Goal: Task Accomplishment & Management: Manage account settings

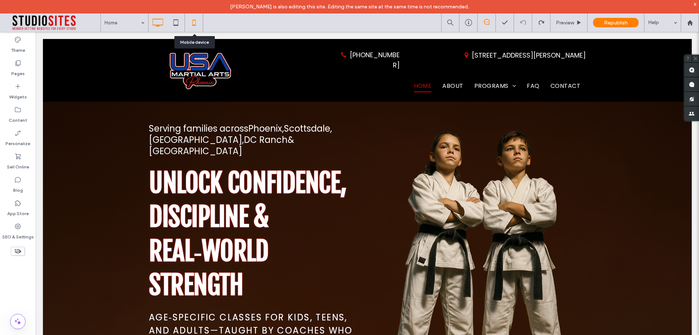
click at [195, 24] on use at bounding box center [193, 23] width 3 height 6
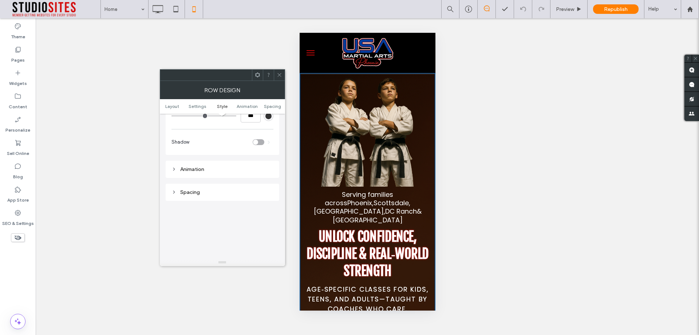
scroll to position [473, 0]
click at [181, 182] on div "Spacing" at bounding box center [222, 185] width 102 height 6
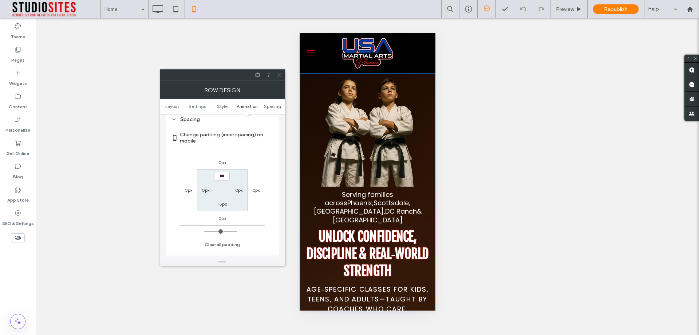
scroll to position [546, 0]
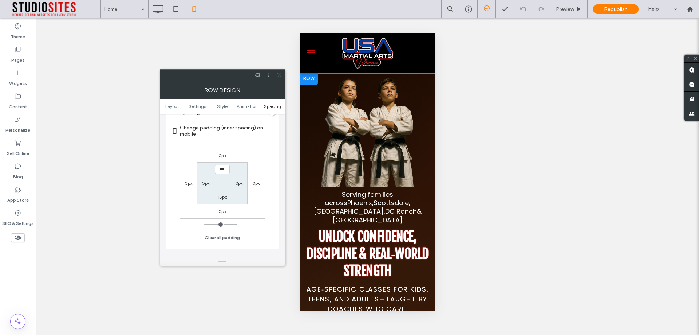
click at [303, 80] on div at bounding box center [308, 79] width 18 height 12
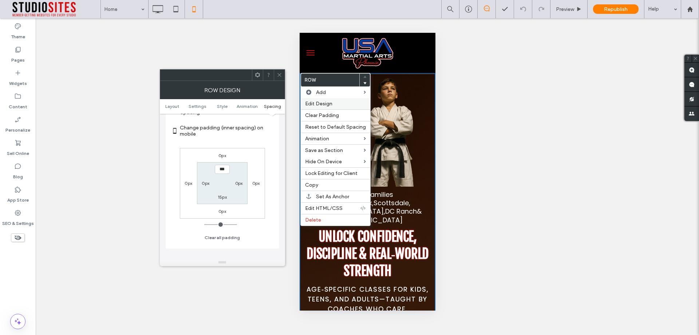
click at [321, 104] on span "Edit Design" at bounding box center [318, 103] width 27 height 6
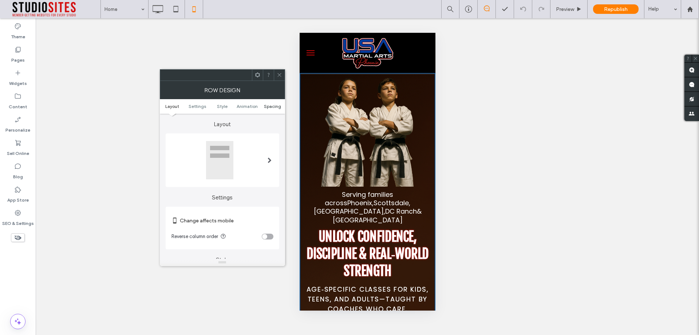
click at [269, 107] on span "Spacing" at bounding box center [272, 105] width 17 height 5
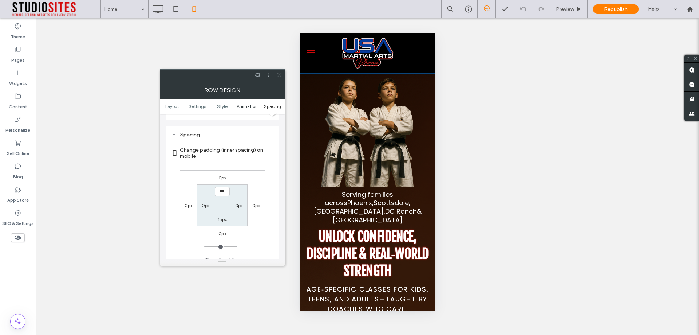
click at [250, 106] on span "Animation" at bounding box center [247, 105] width 21 height 5
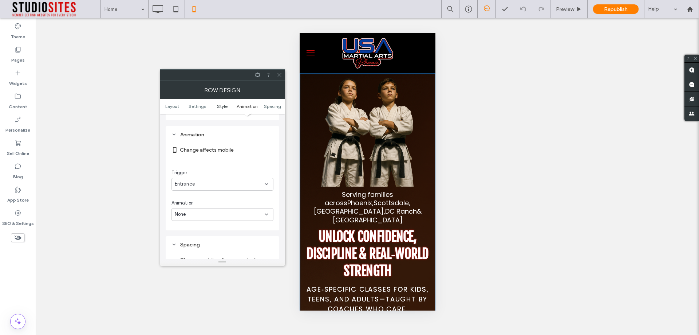
click at [228, 107] on link "Style" at bounding box center [222, 105] width 25 height 5
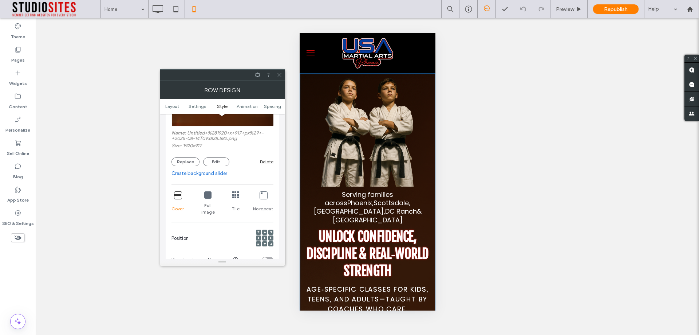
scroll to position [245, 0]
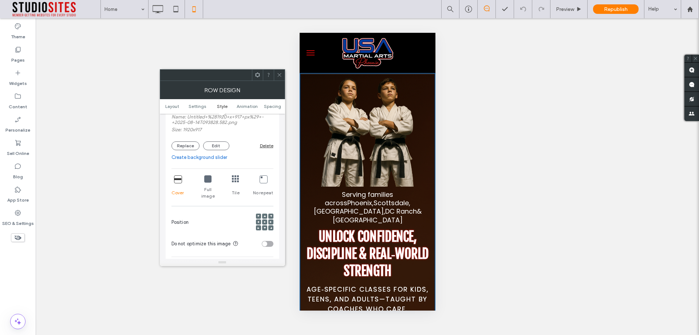
click at [205, 181] on icon at bounding box center [207, 178] width 7 height 7
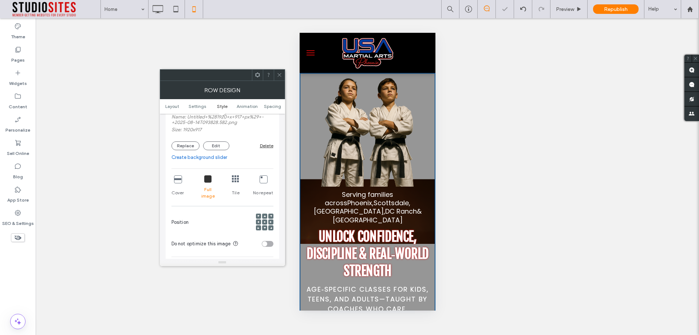
click at [178, 181] on icon at bounding box center [177, 178] width 7 height 7
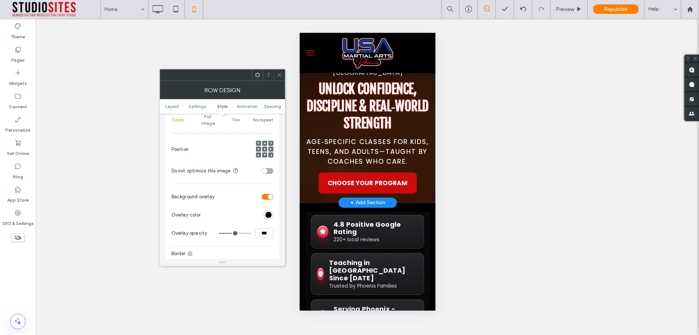
scroll to position [0, 0]
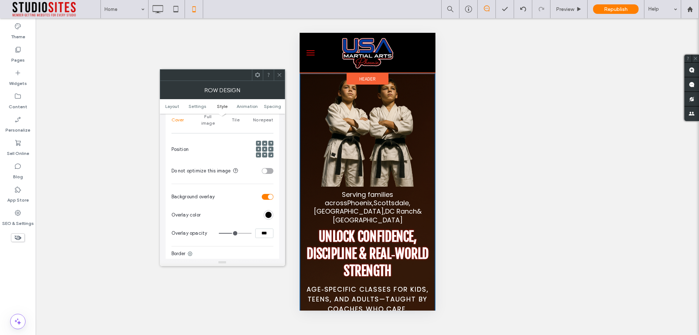
click at [365, 77] on span "Header" at bounding box center [367, 79] width 16 height 6
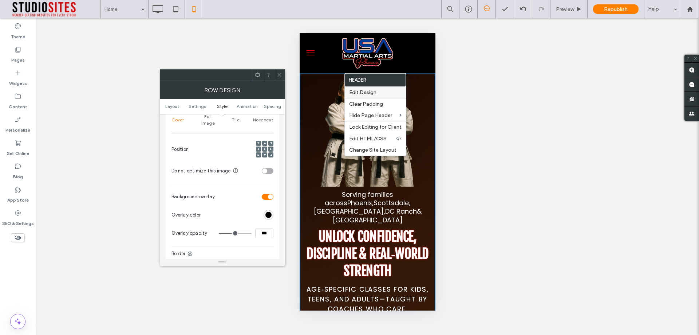
click at [362, 95] on span "Edit Design" at bounding box center [362, 92] width 27 height 6
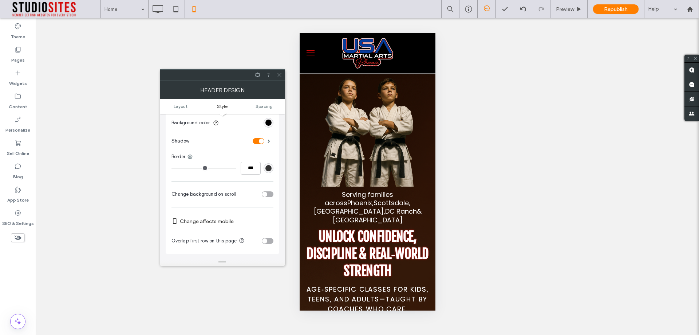
scroll to position [146, 0]
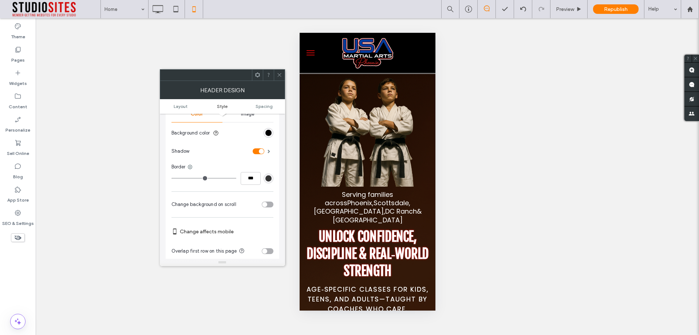
click at [255, 150] on div "toggle" at bounding box center [259, 151] width 12 height 6
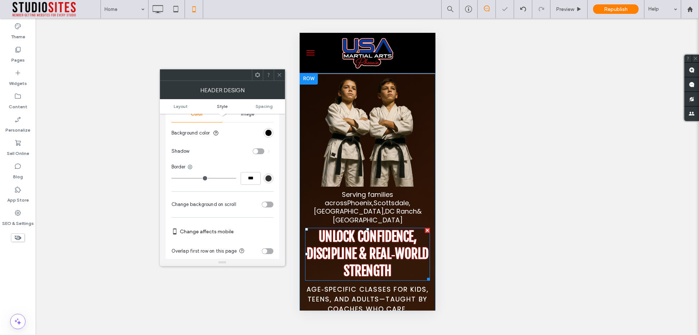
click at [343, 228] on span "Unlock Confidence, Discipline & Real‑World Strength" at bounding box center [367, 253] width 122 height 51
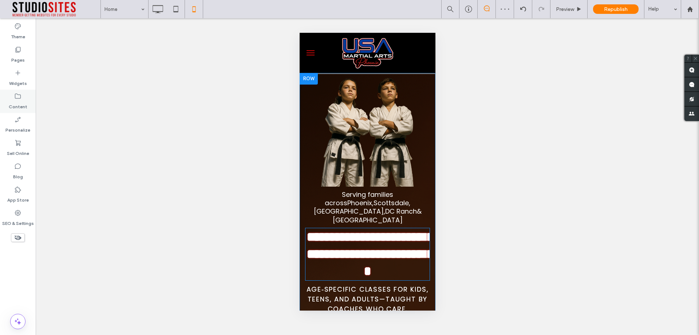
type input "**********"
type input "**"
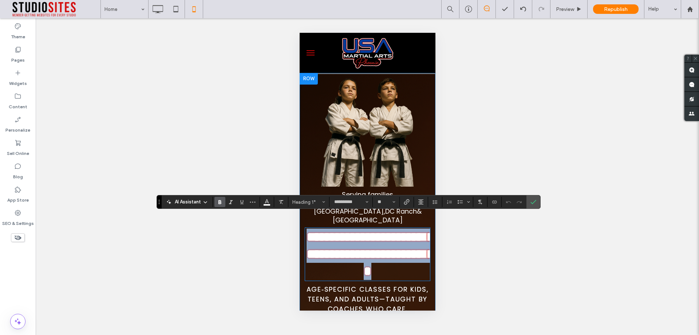
click at [306, 77] on div at bounding box center [308, 79] width 18 height 12
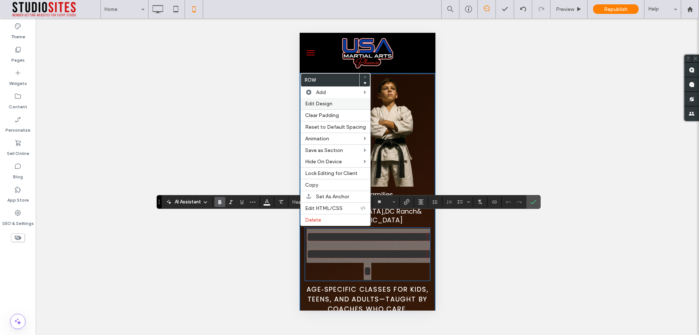
click at [317, 102] on span "Edit Design" at bounding box center [318, 103] width 27 height 6
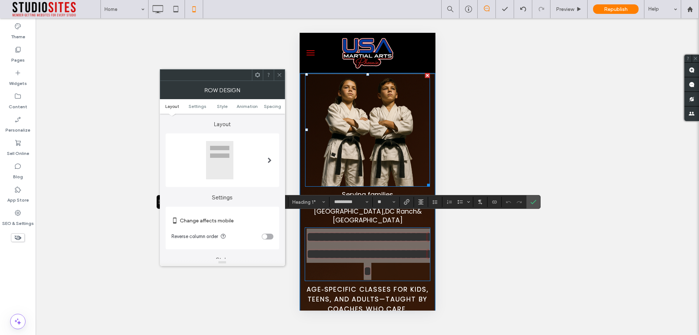
click at [356, 133] on img at bounding box center [367, 130] width 125 height 114
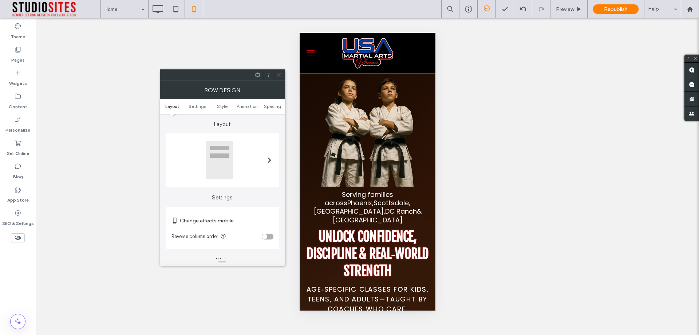
click at [302, 125] on div "Serving families across [GEOGRAPHIC_DATA] , [GEOGRAPHIC_DATA] , [GEOGRAPHIC_DAT…" at bounding box center [367, 209] width 136 height 272
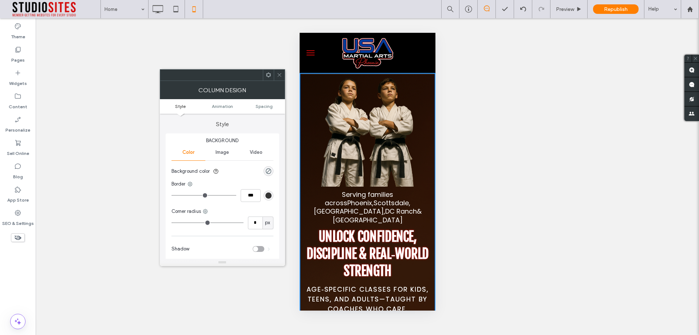
click at [257, 101] on ul "Style Animation Spacing" at bounding box center [222, 106] width 125 height 15
click at [261, 107] on span "Spacing" at bounding box center [264, 105] width 17 height 5
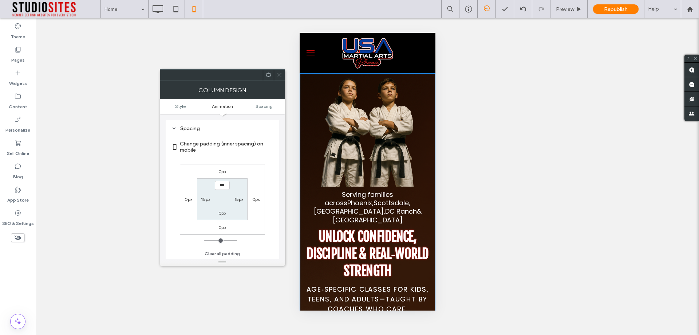
scroll to position [171, 0]
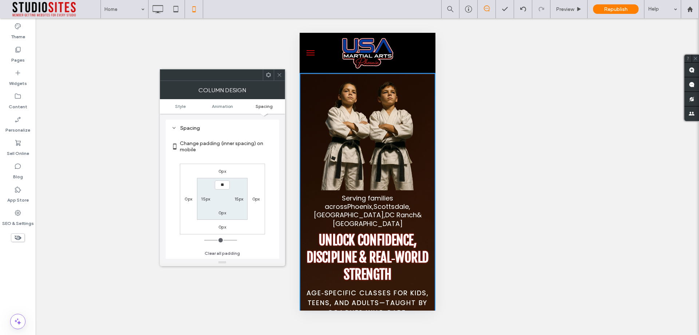
type input "****"
type input "**"
click at [239, 186] on section "**** 15px 0px 15px" at bounding box center [222, 199] width 51 height 42
click at [277, 74] on icon at bounding box center [279, 74] width 5 height 5
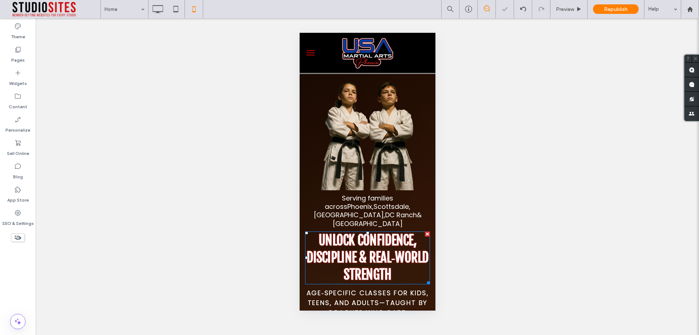
click at [392, 234] on span "Unlock Confidence, Discipline & Real‑World Strength" at bounding box center [367, 257] width 122 height 51
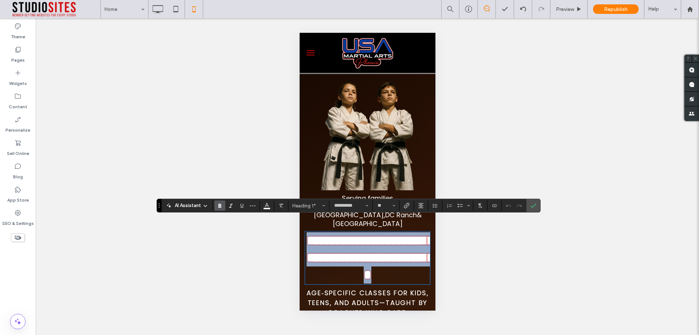
click at [339, 69] on img at bounding box center [367, 52] width 67 height 35
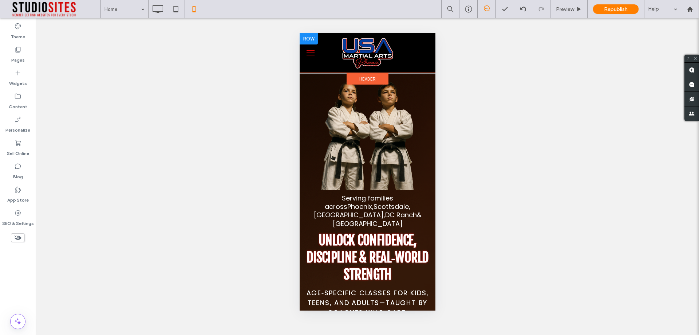
click at [315, 69] on div at bounding box center [310, 52] width 23 height 35
click at [359, 81] on span "Header" at bounding box center [367, 79] width 16 height 6
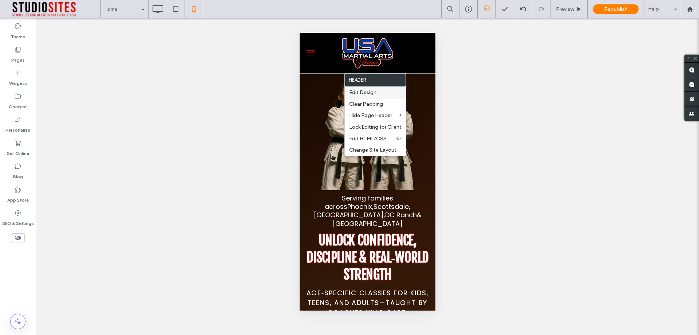
click at [360, 94] on span "Edit Design" at bounding box center [362, 92] width 27 height 6
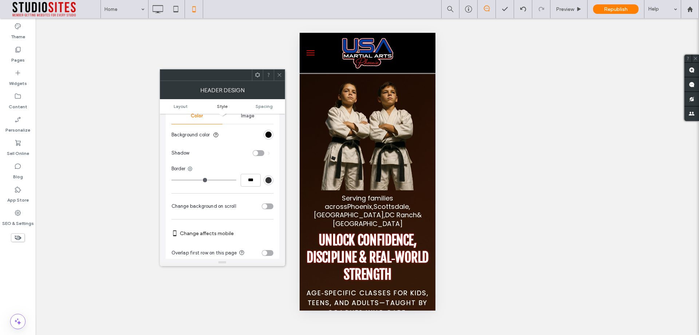
scroll to position [146, 0]
click at [257, 153] on div "toggle" at bounding box center [259, 151] width 12 height 6
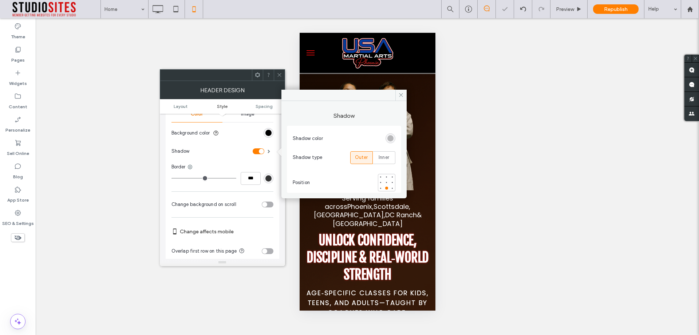
click at [257, 153] on div "toggle" at bounding box center [259, 151] width 12 height 6
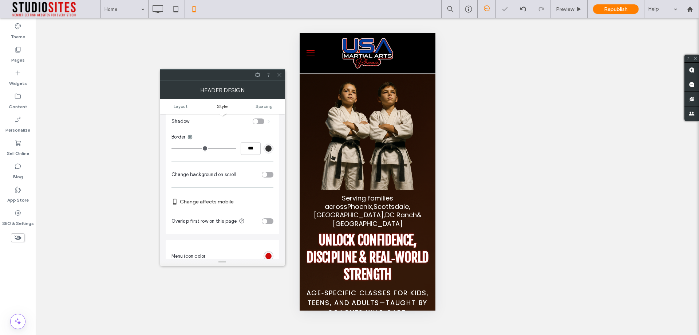
scroll to position [182, 0]
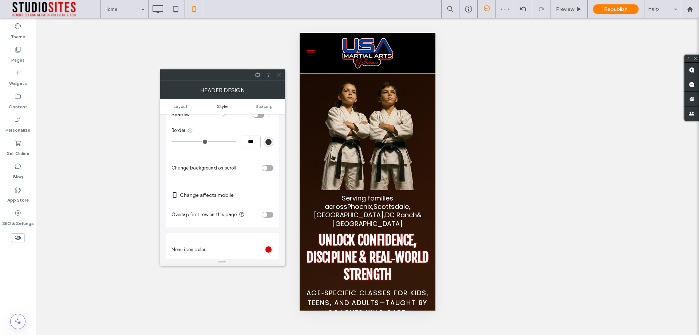
click at [193, 132] on icon at bounding box center [190, 130] width 6 height 6
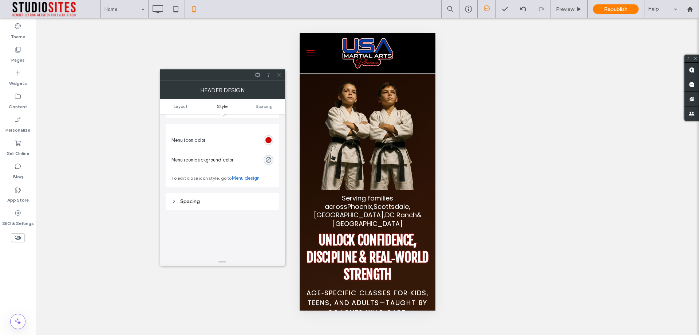
scroll to position [328, 0]
click at [262, 106] on span "Spacing" at bounding box center [264, 105] width 17 height 5
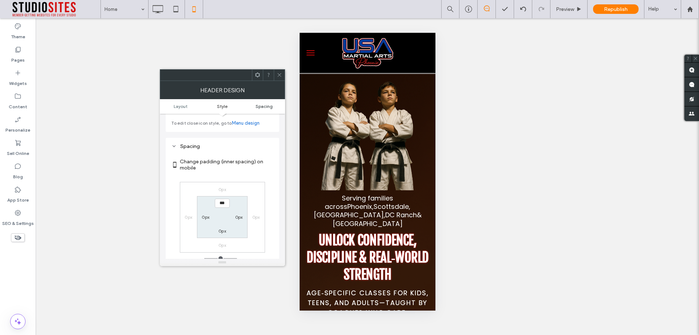
scroll to position [364, 0]
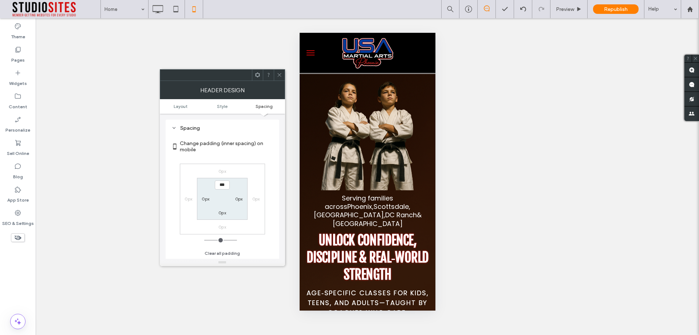
click at [279, 79] on span at bounding box center [279, 75] width 5 height 11
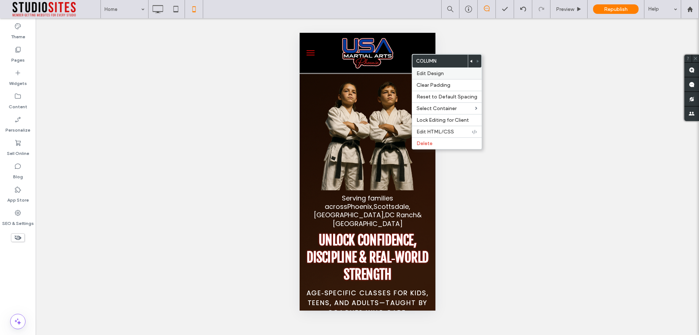
click at [428, 72] on span "Edit Design" at bounding box center [429, 73] width 27 height 6
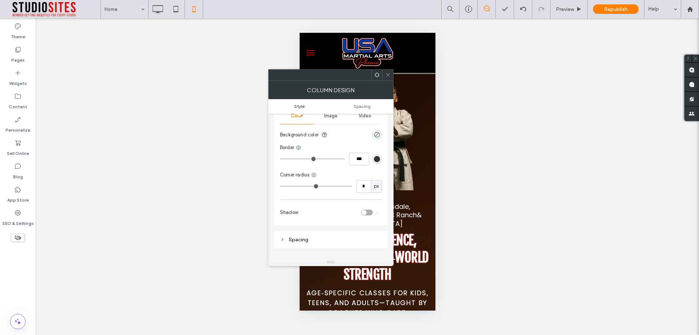
scroll to position [73, 0]
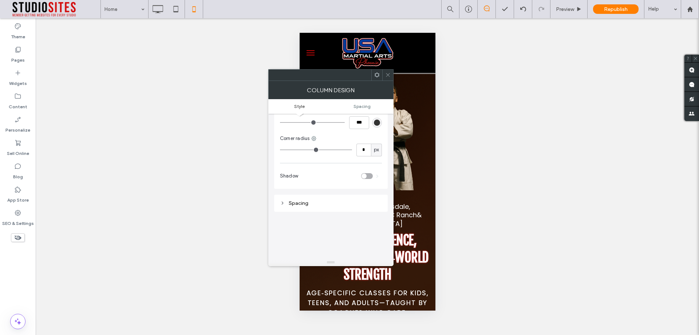
click at [387, 77] on icon at bounding box center [387, 74] width 5 height 5
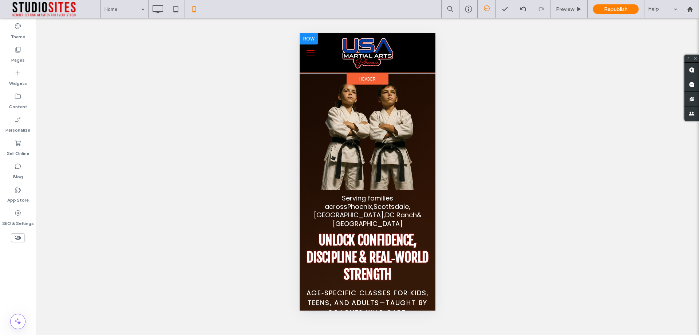
click at [305, 41] on div at bounding box center [308, 39] width 18 height 12
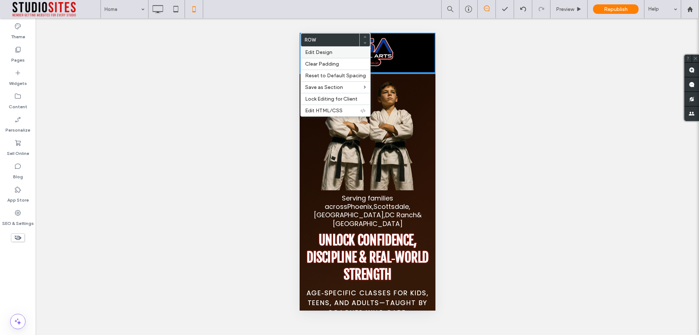
click at [311, 53] on span "Edit Design" at bounding box center [318, 52] width 27 height 6
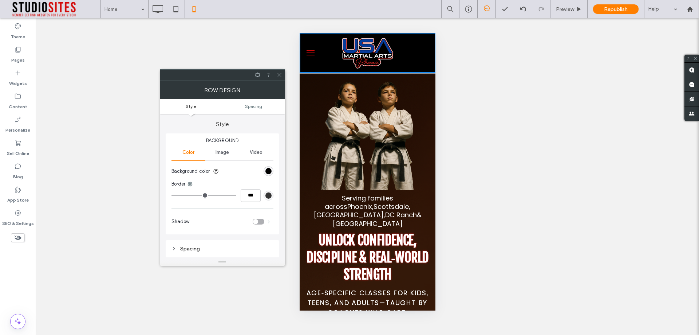
click at [282, 73] on icon at bounding box center [279, 74] width 5 height 5
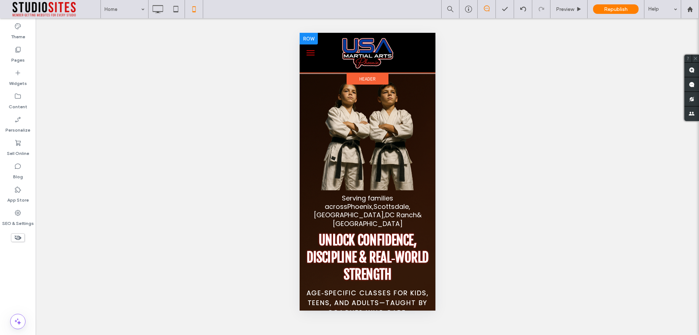
click at [329, 65] on div at bounding box center [367, 52] width 91 height 35
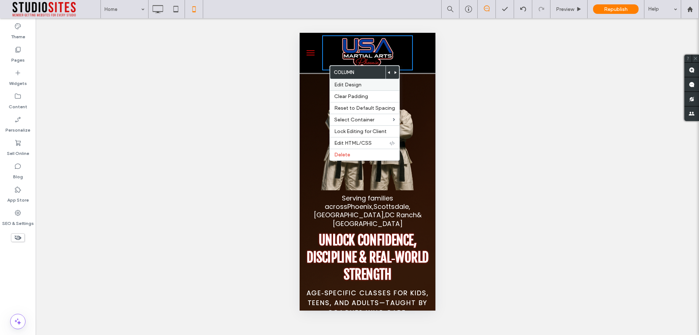
click at [344, 79] on div "Edit Design" at bounding box center [365, 84] width 70 height 11
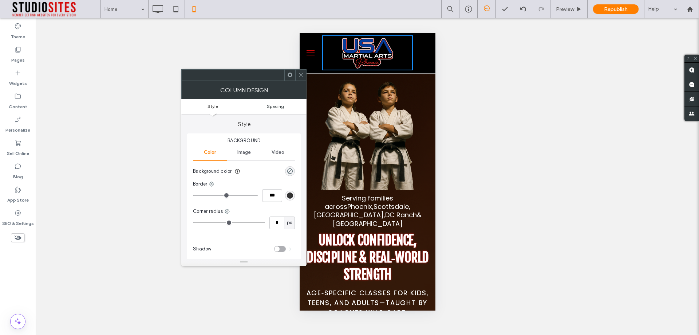
click at [275, 108] on span "Spacing" at bounding box center [275, 105] width 17 height 5
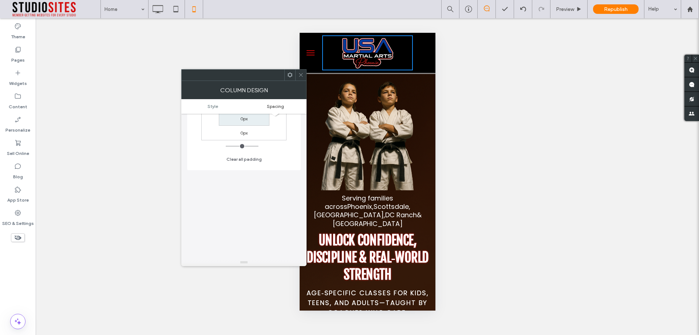
scroll to position [257, 0]
click at [299, 74] on icon at bounding box center [300, 74] width 5 height 5
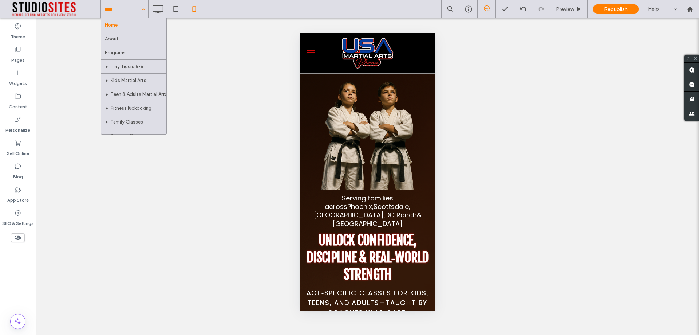
click at [130, 13] on input at bounding box center [122, 9] width 36 height 18
click at [62, 89] on div "Unhide? Yes Unhide? Yes Unhide? Yes Unhide? Yes Unhide? Yes" at bounding box center [367, 176] width 663 height 316
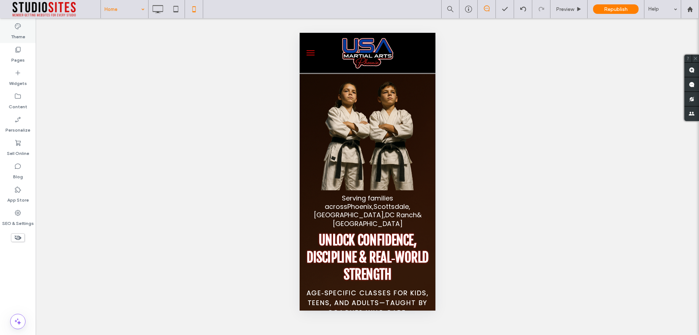
click at [22, 31] on label "Theme" at bounding box center [18, 35] width 14 height 10
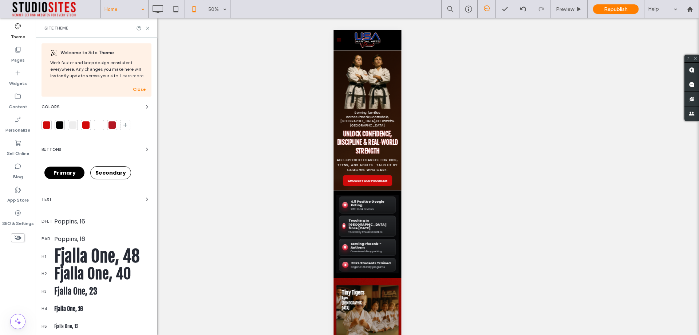
click at [22, 31] on label "Theme" at bounding box center [18, 35] width 14 height 10
click at [11, 217] on label "SEO & Settings" at bounding box center [18, 221] width 32 height 10
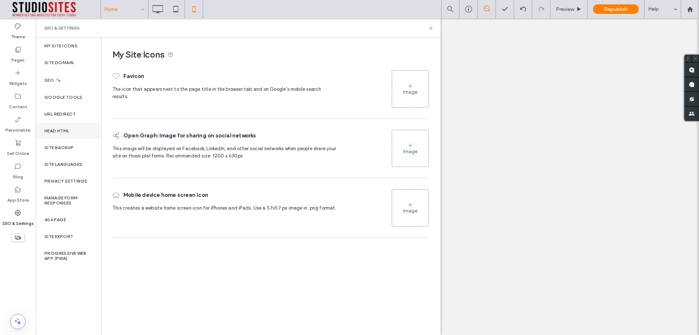
click at [58, 129] on label "Head HTML" at bounding box center [56, 130] width 25 height 5
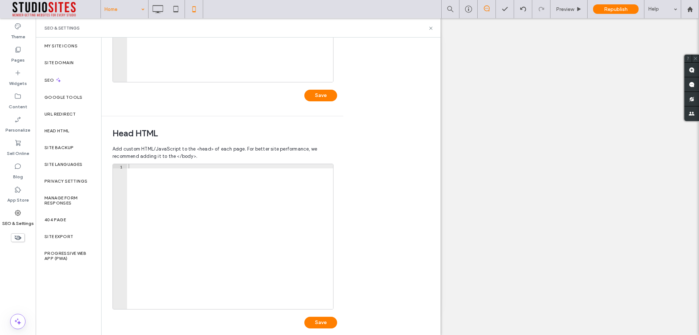
scroll to position [164, 0]
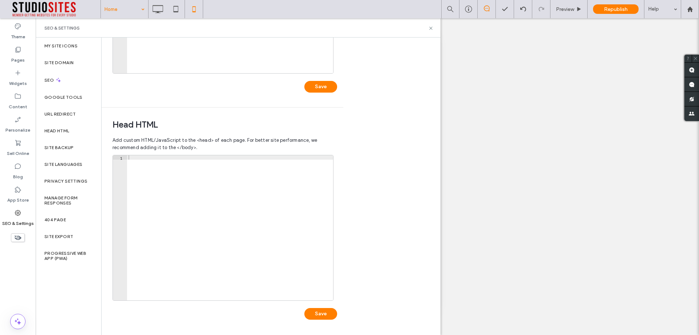
click at [217, 214] on div at bounding box center [230, 232] width 206 height 154
click at [74, 257] on label "Progressive Web App (PWA)" at bounding box center [68, 255] width 48 height 10
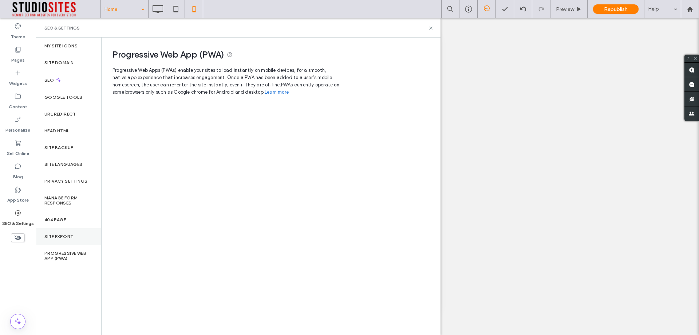
click at [69, 237] on label "Site Export" at bounding box center [58, 236] width 29 height 5
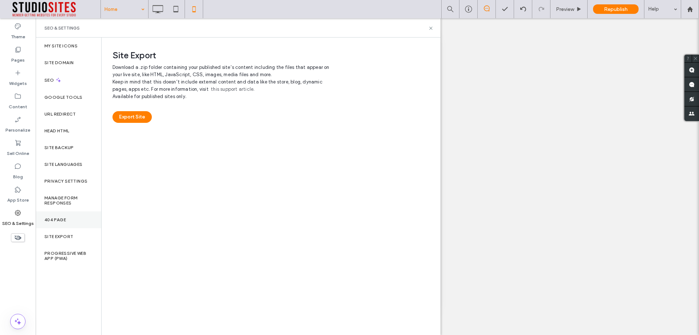
click at [61, 221] on label "404 Page" at bounding box center [54, 219] width 21 height 5
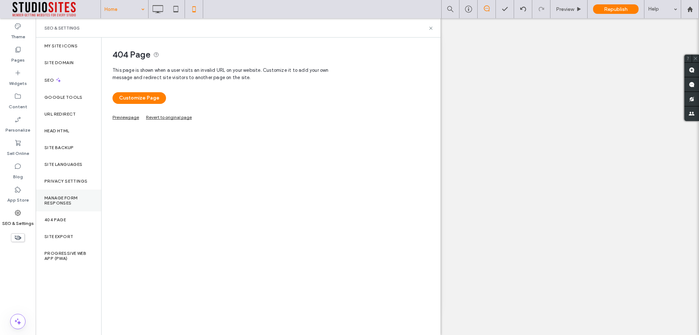
click at [56, 197] on label "Manage Form Responses" at bounding box center [68, 200] width 48 height 10
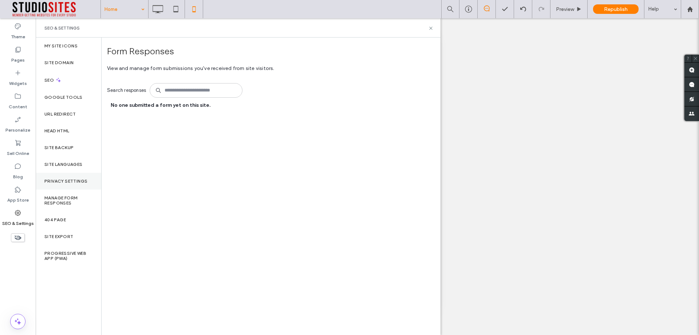
click at [58, 181] on label "Privacy Settings" at bounding box center [65, 180] width 43 height 5
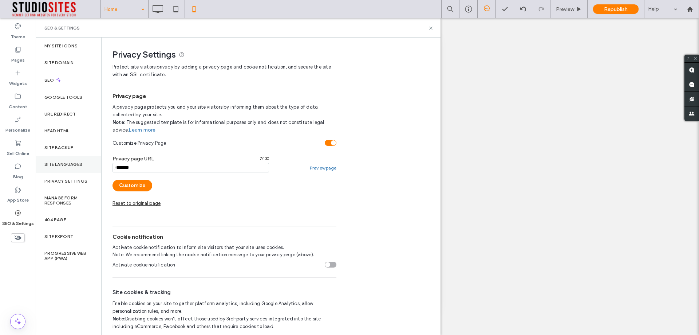
click at [60, 161] on div "Site Languages" at bounding box center [69, 164] width 66 height 17
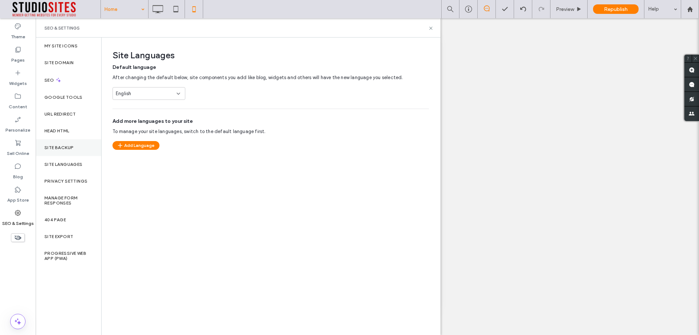
click at [59, 140] on div "Site Backup" at bounding box center [69, 147] width 66 height 17
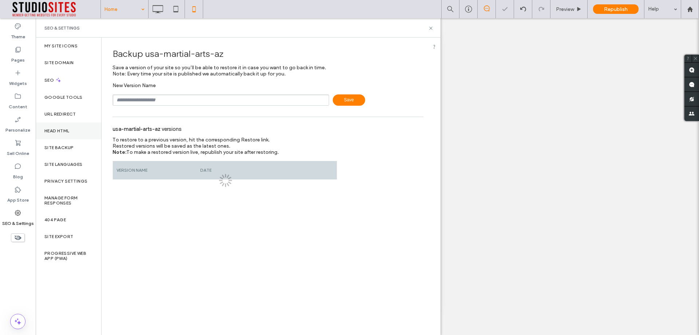
click at [56, 127] on div "Head HTML" at bounding box center [69, 130] width 66 height 17
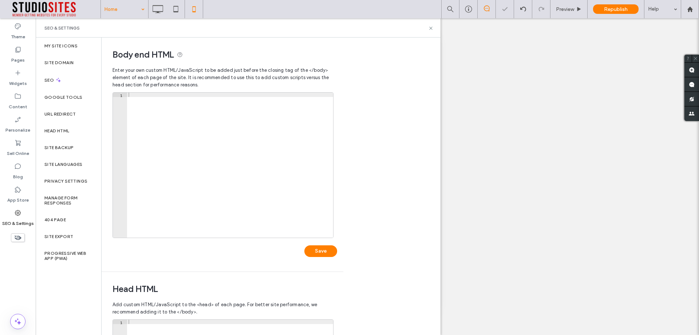
click at [277, 174] on div at bounding box center [230, 169] width 206 height 154
click at [53, 43] on label "My Site Icons" at bounding box center [60, 45] width 33 height 5
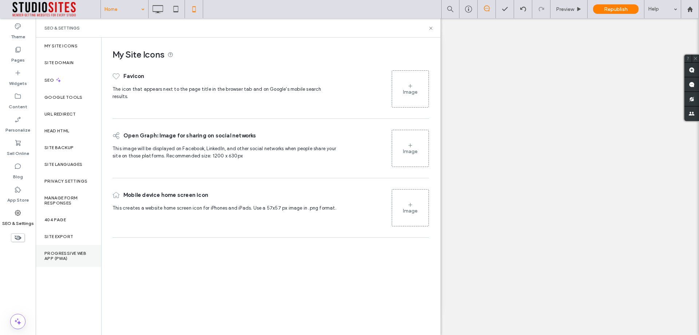
click at [56, 260] on label "Progressive Web App (PWA)" at bounding box center [68, 255] width 48 height 10
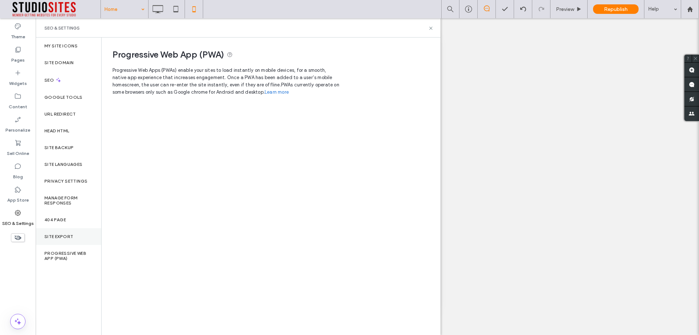
click at [58, 236] on label "Site Export" at bounding box center [58, 236] width 29 height 5
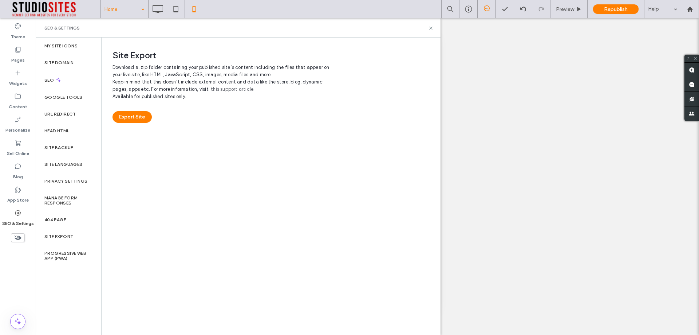
click at [59, 231] on div "Site Export" at bounding box center [69, 236] width 66 height 17
click at [54, 215] on div "404 Page" at bounding box center [69, 219] width 66 height 17
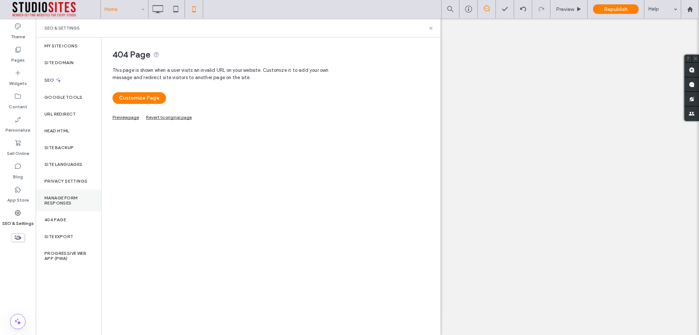
click at [62, 201] on label "Manage Form Responses" at bounding box center [68, 200] width 48 height 10
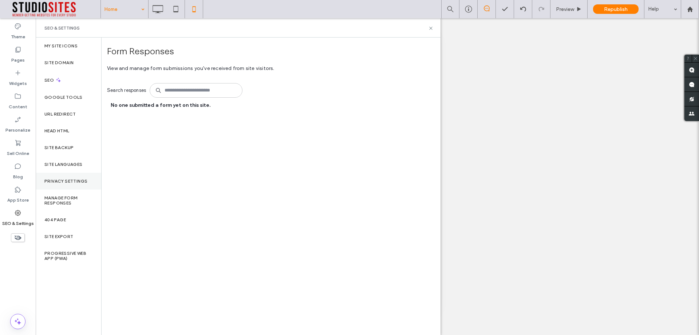
click at [63, 183] on label "Privacy Settings" at bounding box center [65, 180] width 43 height 5
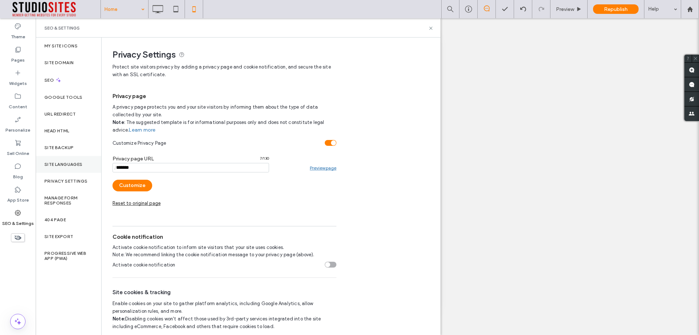
click at [62, 165] on label "Site Languages" at bounding box center [63, 164] width 38 height 5
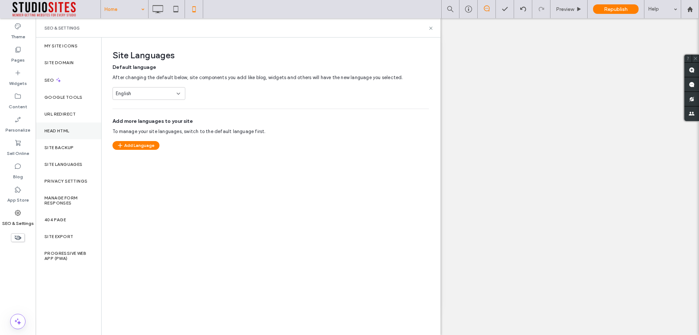
click at [72, 137] on div "Head HTML" at bounding box center [69, 130] width 66 height 17
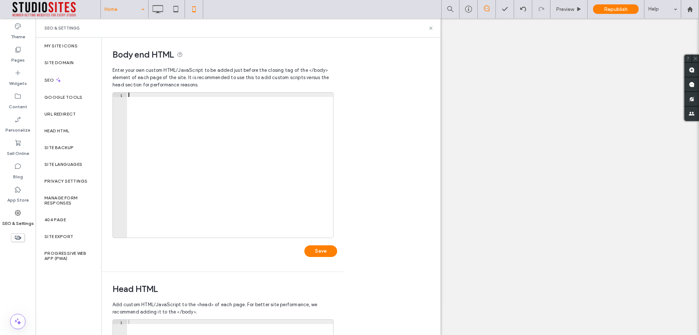
click at [180, 127] on div at bounding box center [230, 169] width 206 height 154
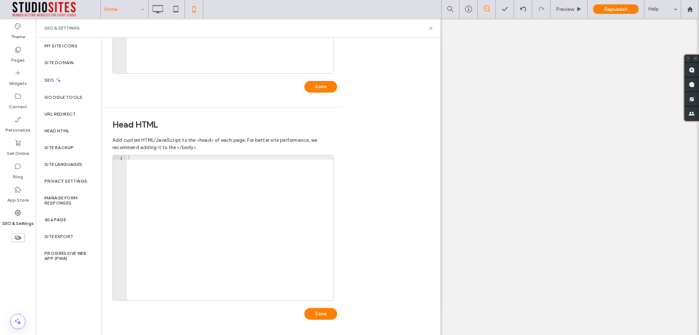
click at [190, 218] on div at bounding box center [230, 232] width 206 height 154
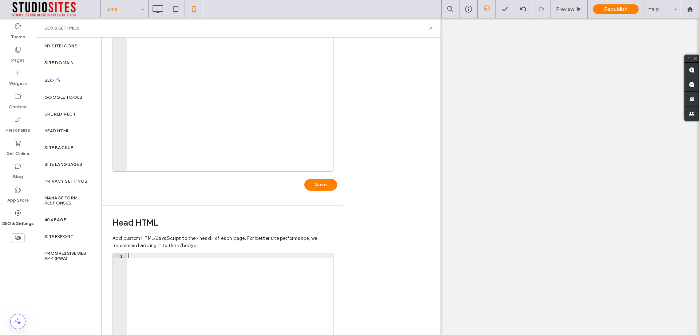
scroll to position [0, 0]
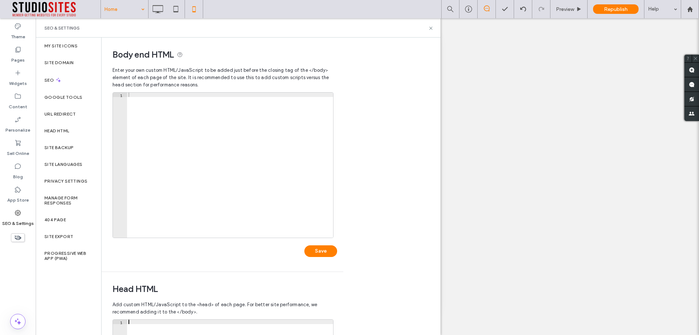
click at [174, 194] on div at bounding box center [230, 169] width 206 height 154
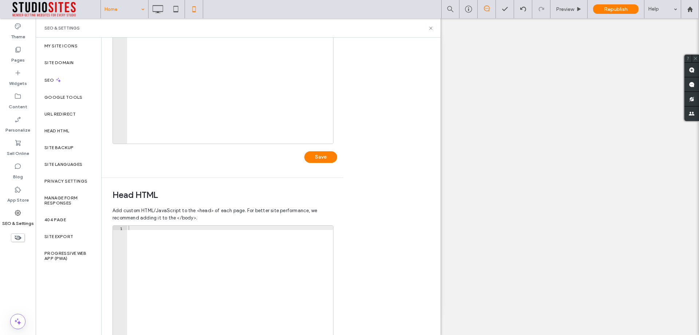
scroll to position [164, 0]
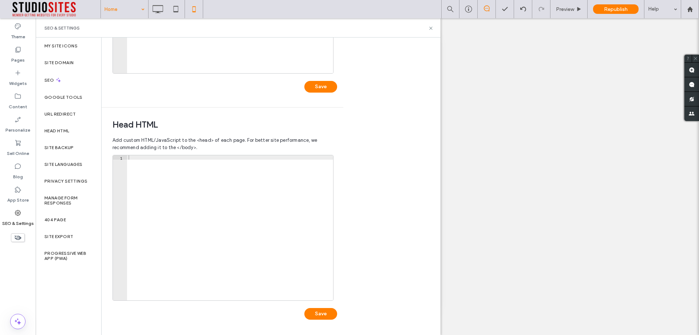
click at [166, 197] on div at bounding box center [230, 232] width 206 height 154
click at [166, 166] on div at bounding box center [230, 232] width 206 height 154
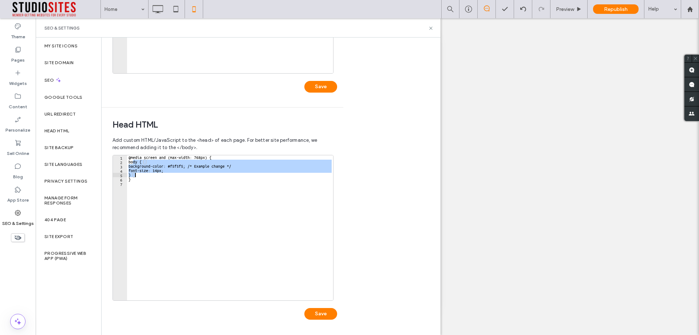
drag, startPoint x: 133, startPoint y: 162, endPoint x: 136, endPoint y: 176, distance: 14.0
click at [136, 176] on div "@media screen and (max-width: 768px) { body { background-color: #f5f5f5; /* Exa…" at bounding box center [230, 232] width 206 height 154
paste textarea "**********"
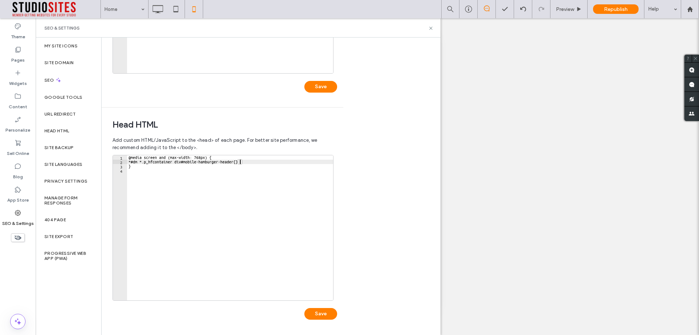
scroll to position [0, 0]
type textarea "*"
type textarea "**********"
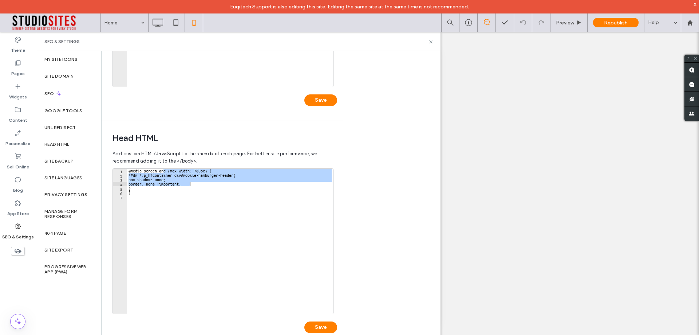
drag, startPoint x: 163, startPoint y: 171, endPoint x: 198, endPoint y: 185, distance: 38.4
click at [198, 185] on div "@media screen and (max-width: 768px) { *#dm *.p_hfcontainer div#mobile-hamburge…" at bounding box center [230, 246] width 206 height 154
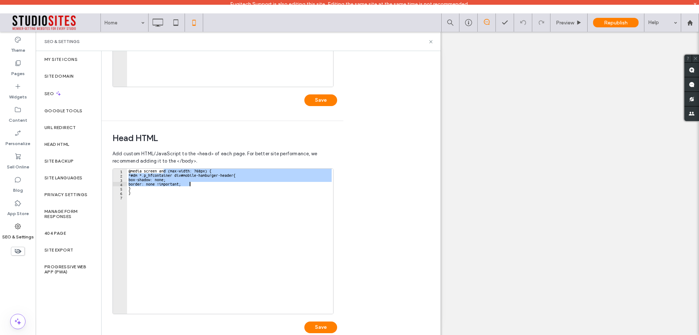
click at [176, 179] on div "@media screen and (max-width: 768px) { *#dm *.p_hfcontainer div#mobile-hamburge…" at bounding box center [230, 241] width 206 height 145
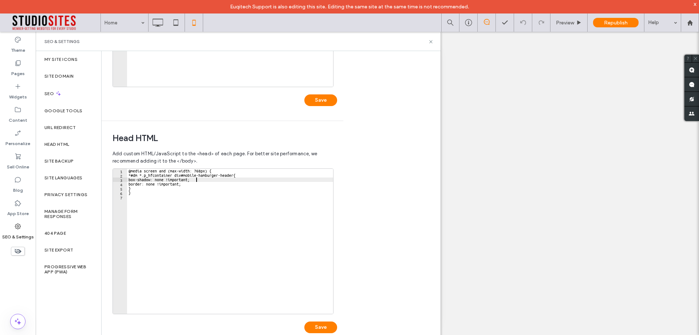
scroll to position [0, 0]
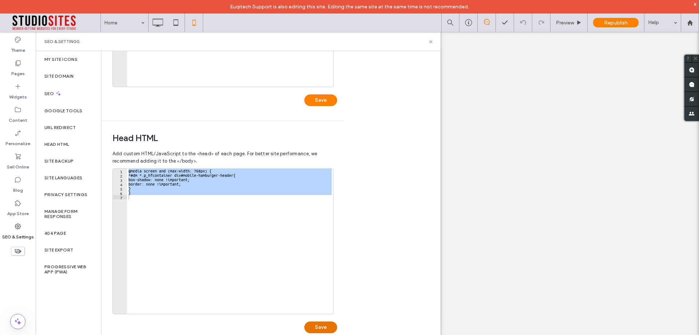
click at [316, 330] on button "Save" at bounding box center [320, 327] width 33 height 12
click at [131, 171] on div "@media screen and (max-width: 768px) { *#dm *.p_hfcontainer div#mobile-hamburge…" at bounding box center [230, 241] width 206 height 145
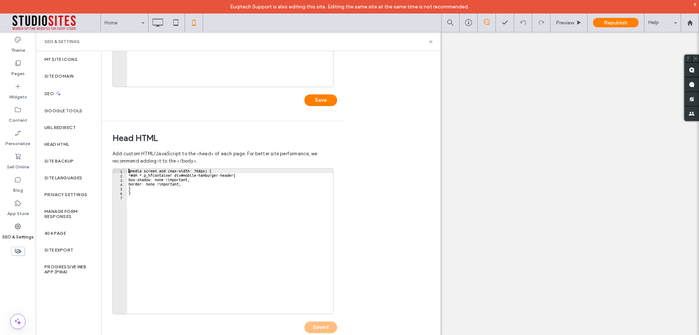
type textarea "**********"
type textarea "*"
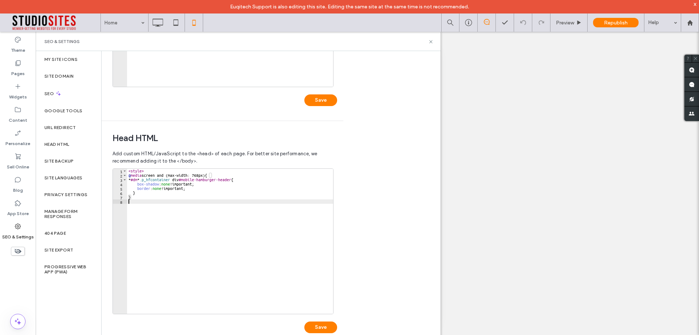
scroll to position [0, 0]
paste textarea "********"
click at [319, 329] on button "Save" at bounding box center [320, 327] width 33 height 12
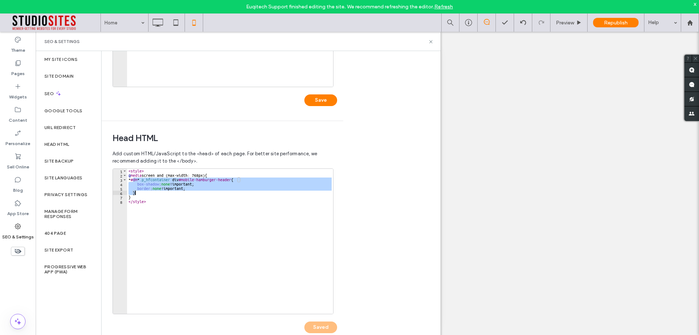
drag, startPoint x: 133, startPoint y: 179, endPoint x: 141, endPoint y: 191, distance: 13.9
click at [141, 191] on div "< style > @ media screen and (max-width: 768px) { * #dm * .p_hfcontainer div #m…" at bounding box center [230, 246] width 206 height 154
paste textarea "Cursor at row 6"
type textarea "*"
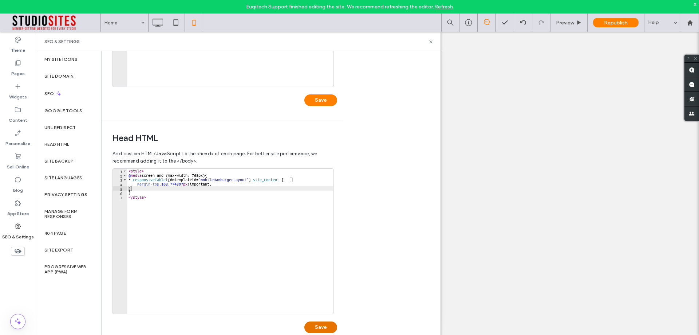
click at [324, 327] on button "Save" at bounding box center [320, 327] width 33 height 12
